Goal: Check status

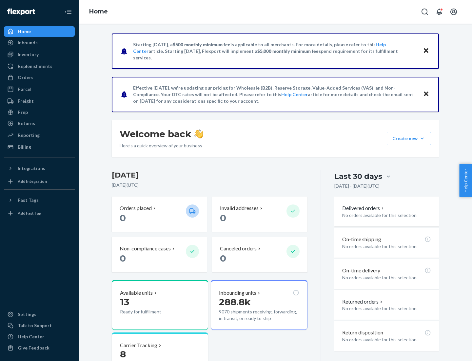
click at [422, 138] on button "Create new Create new inbound Create new order Create new product" at bounding box center [409, 138] width 44 height 13
click at [27, 43] on div "Inbounds" at bounding box center [28, 42] width 20 height 7
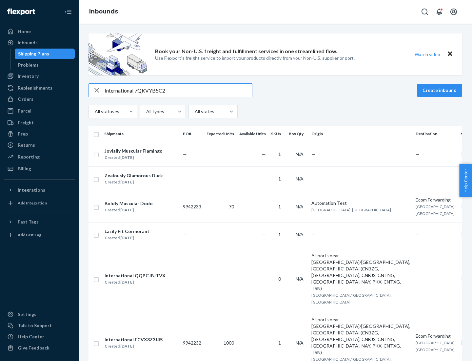
type input "International 7QKVYB5C29"
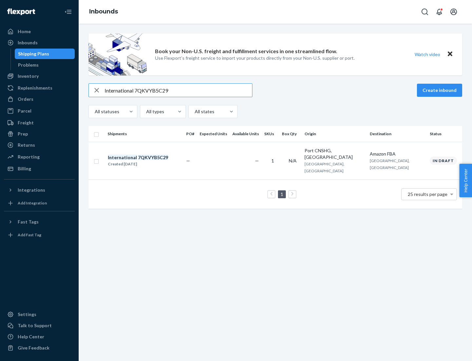
click at [149, 161] on div "Created [DATE]" at bounding box center [138, 164] width 60 height 7
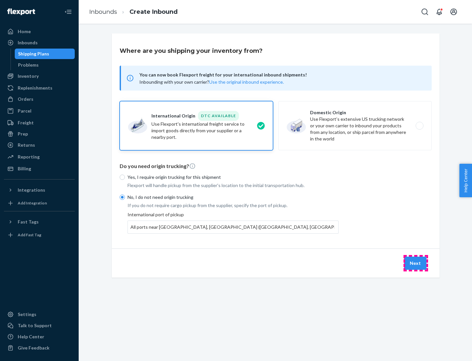
click at [416, 263] on button "Next" at bounding box center [415, 262] width 22 height 13
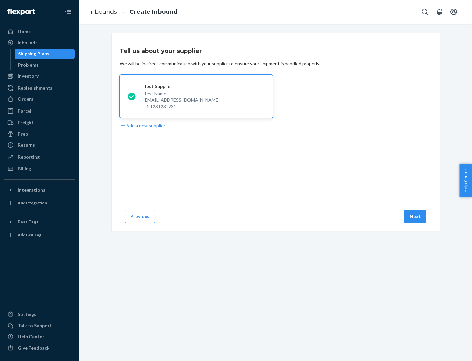
click at [416, 216] on button "Next" at bounding box center [415, 216] width 22 height 13
